Goal: Task Accomplishment & Management: Use online tool/utility

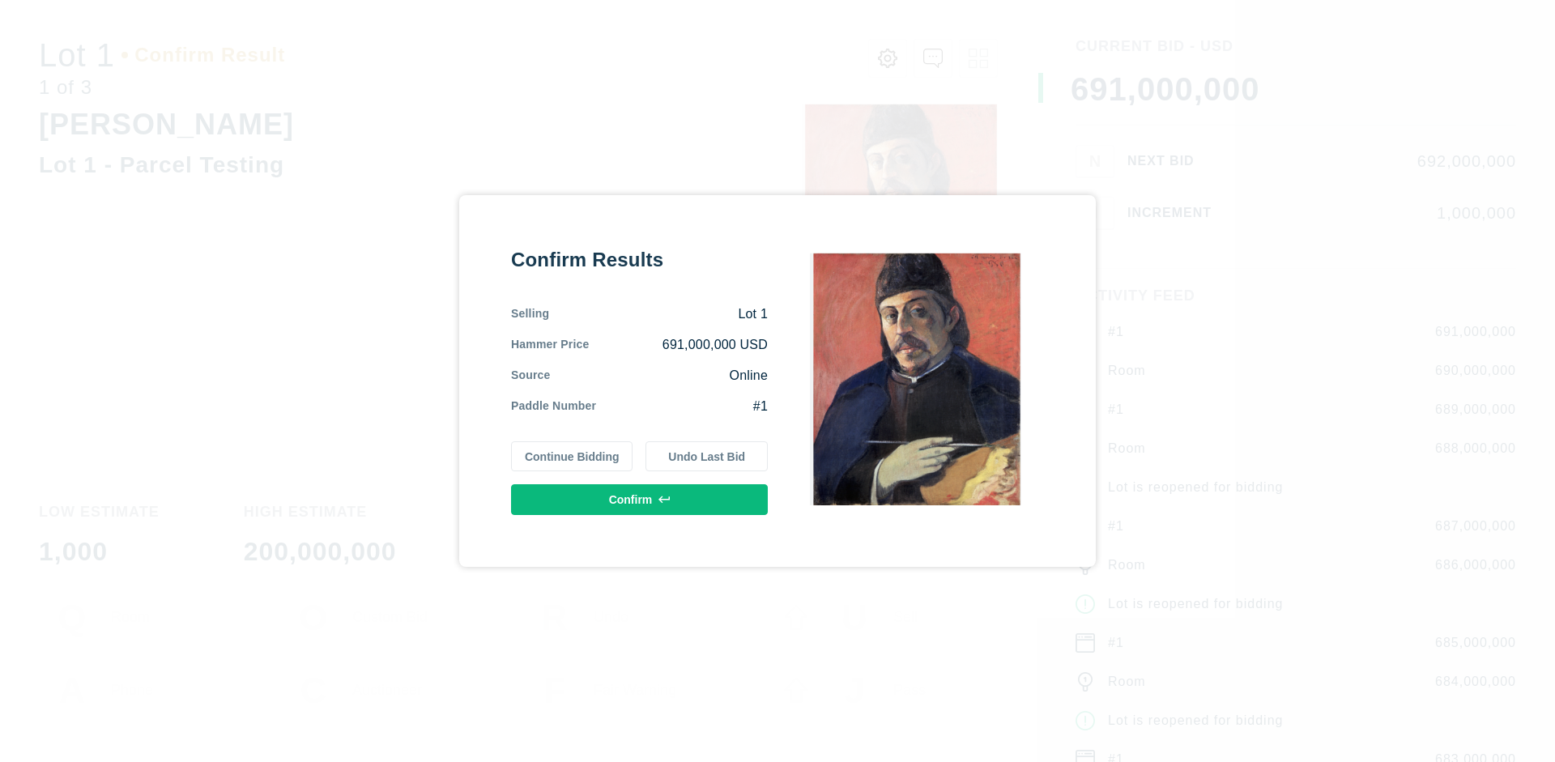
click at [573, 456] on button "Continue Bidding" at bounding box center [572, 456] width 122 height 31
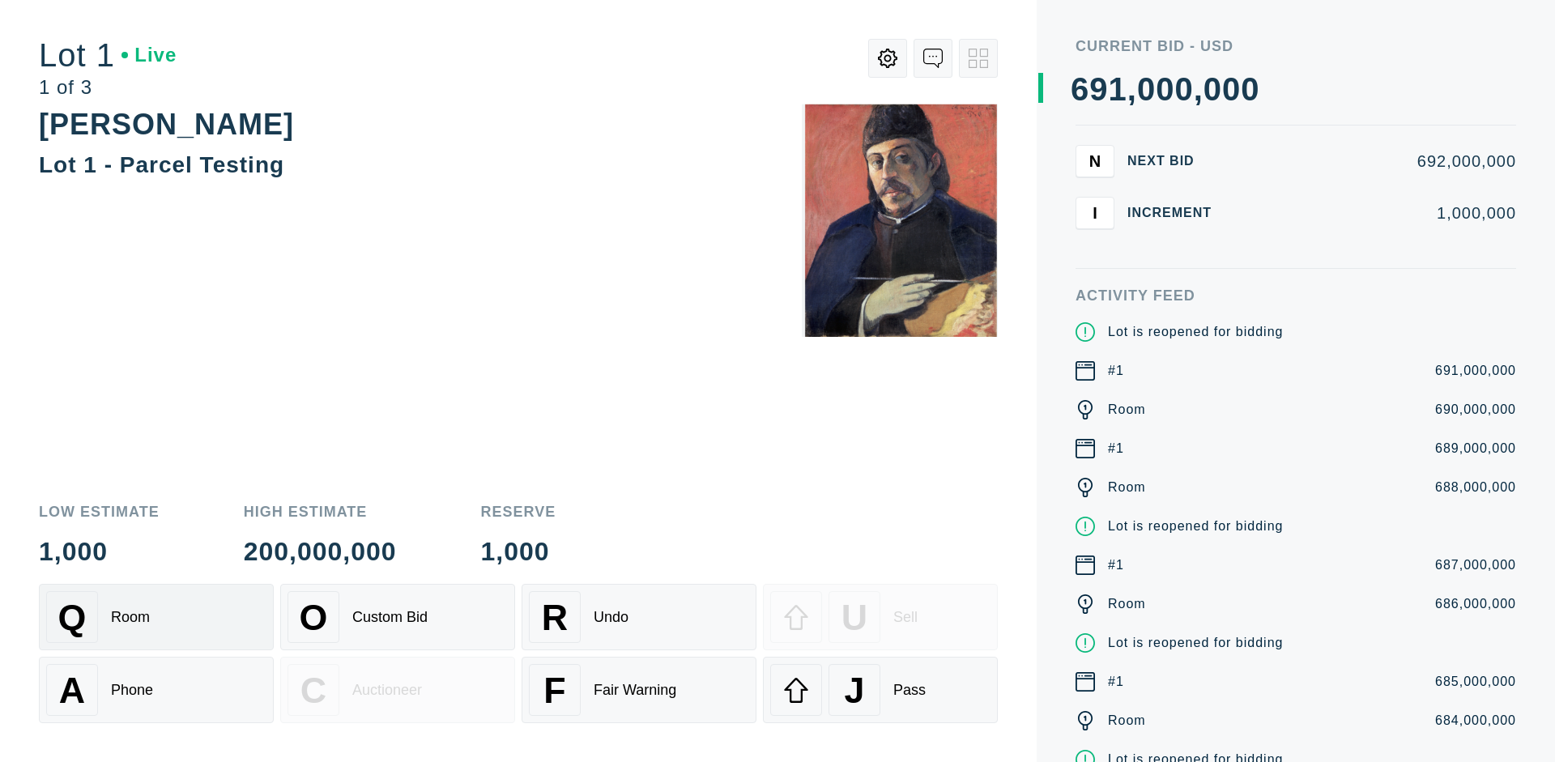
click at [156, 617] on div "Q Room" at bounding box center [156, 617] width 220 height 52
